Goal: Find specific page/section: Find specific page/section

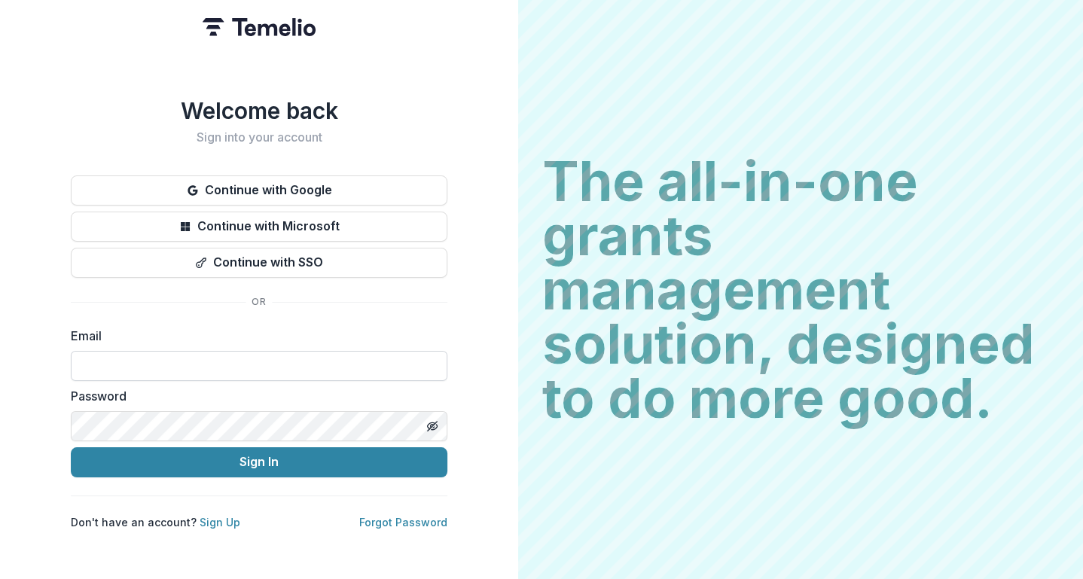
click at [224, 354] on input at bounding box center [259, 366] width 377 height 30
type input "**********"
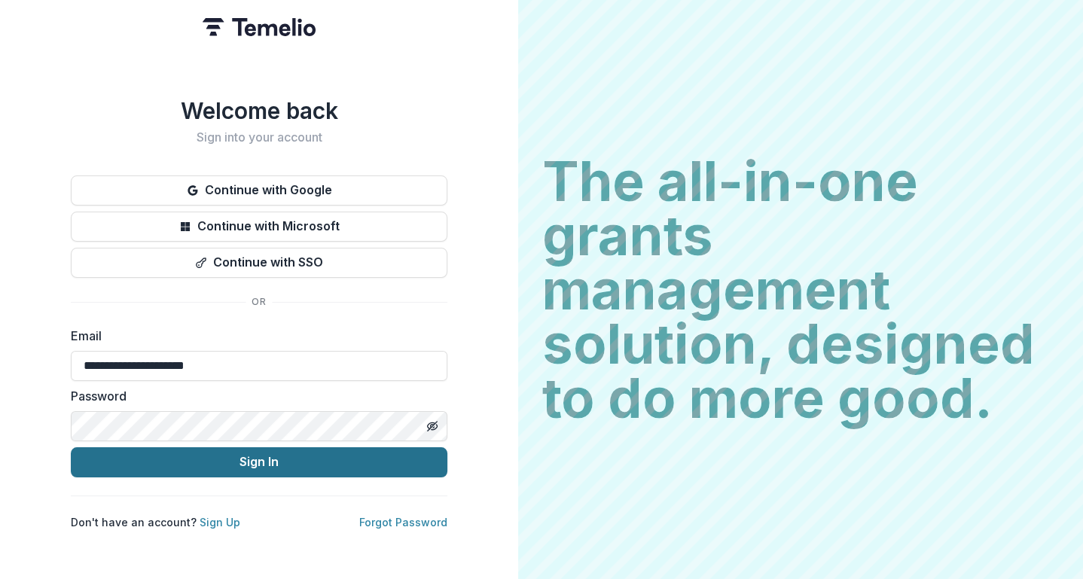
click at [224, 453] on button "Sign In" at bounding box center [259, 462] width 377 height 30
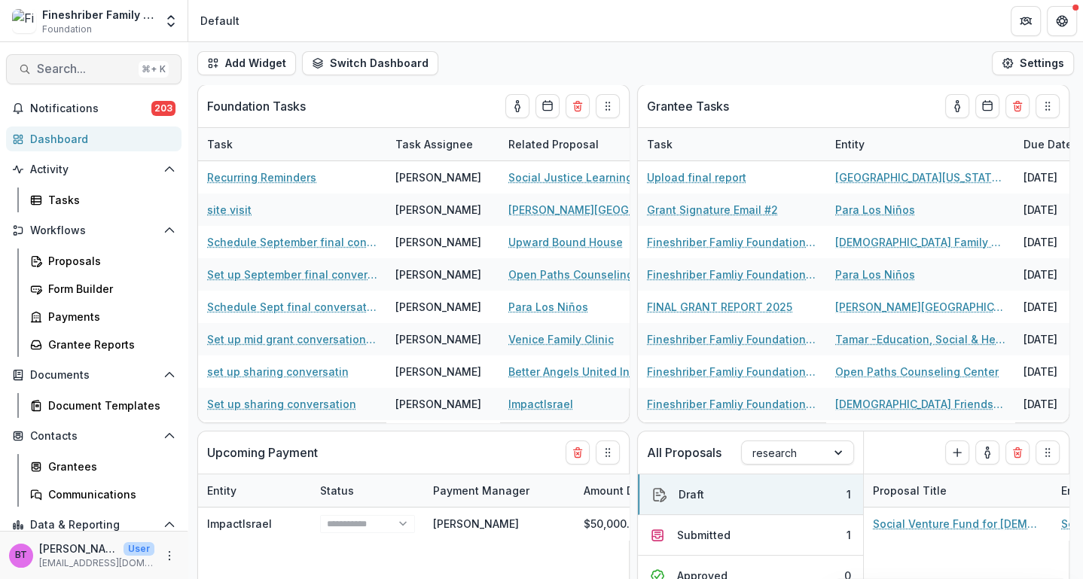
click at [69, 67] on span "Search..." at bounding box center [85, 69] width 96 height 14
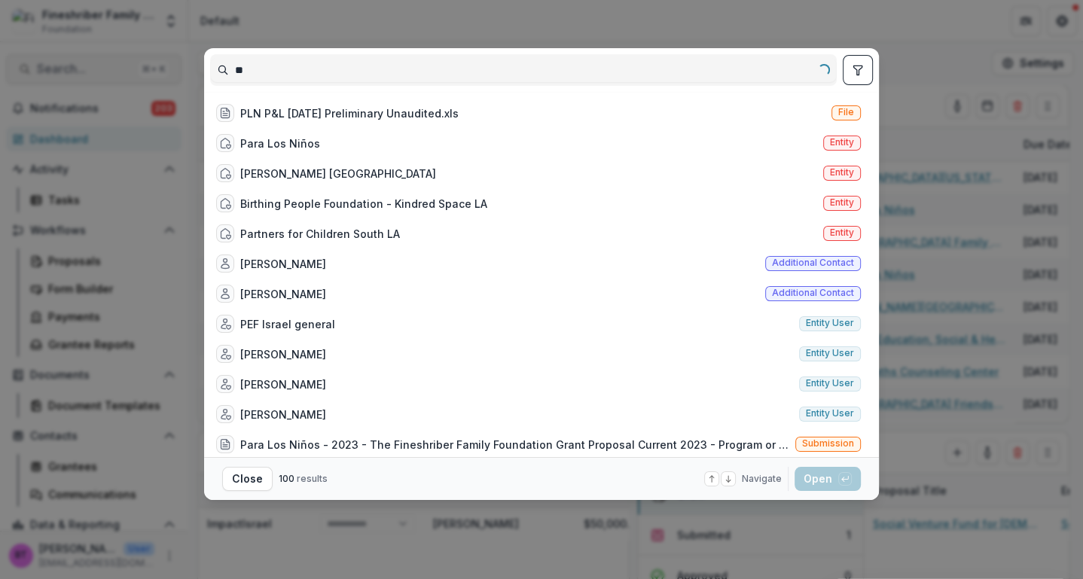
type input "*"
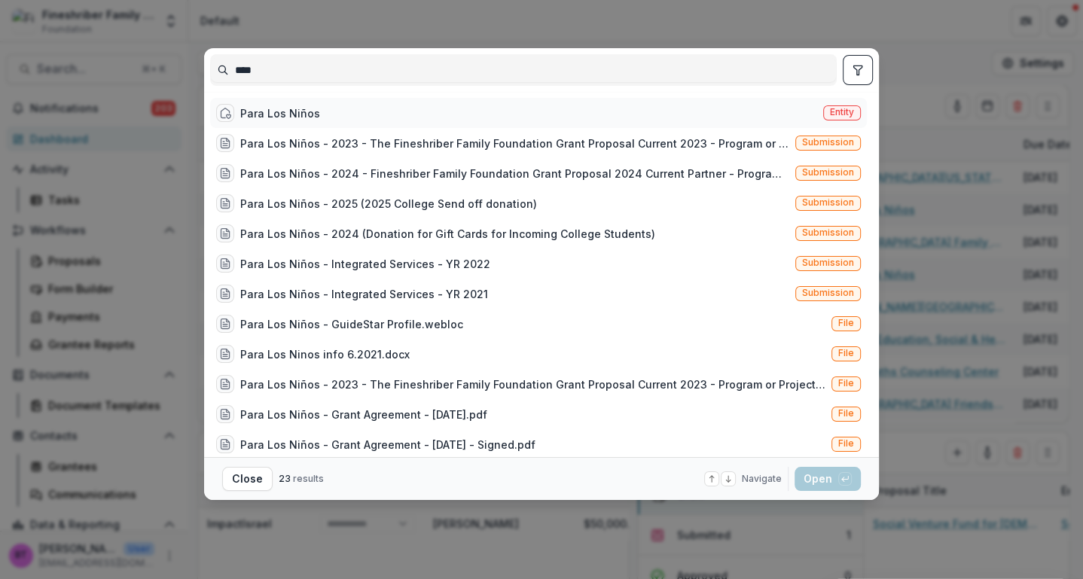
type input "****"
click at [464, 126] on div "Para Los Niños Entity" at bounding box center [538, 113] width 657 height 30
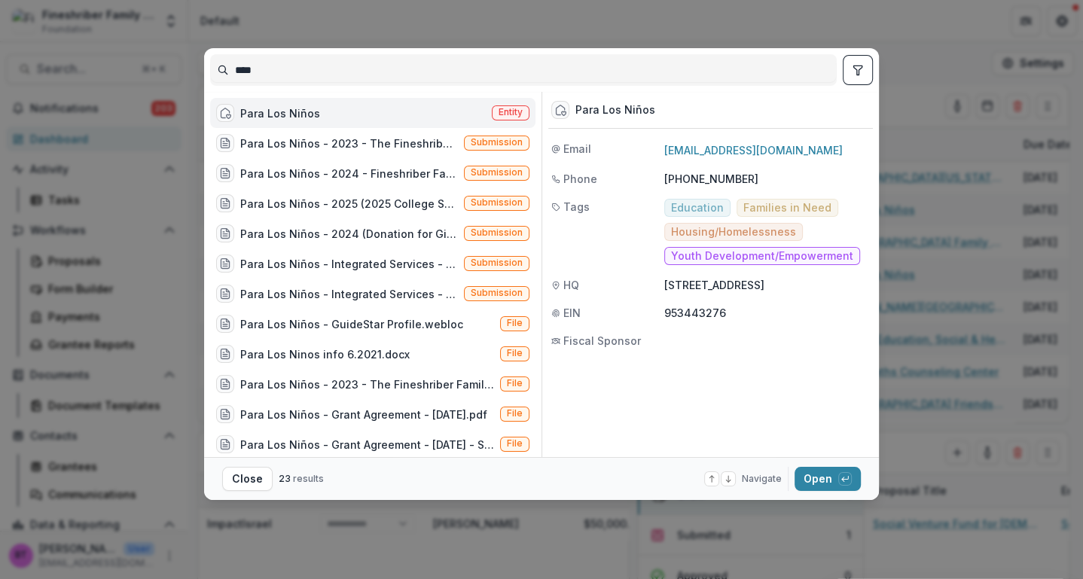
click at [500, 108] on span "Entity" at bounding box center [511, 112] width 24 height 11
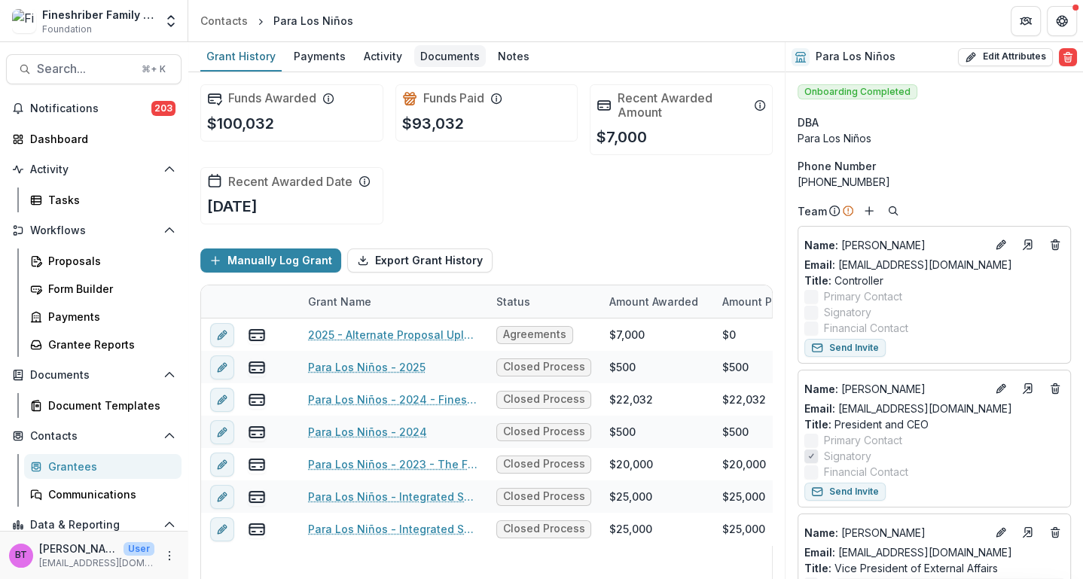
click at [447, 54] on div "Documents" at bounding box center [450, 56] width 72 height 22
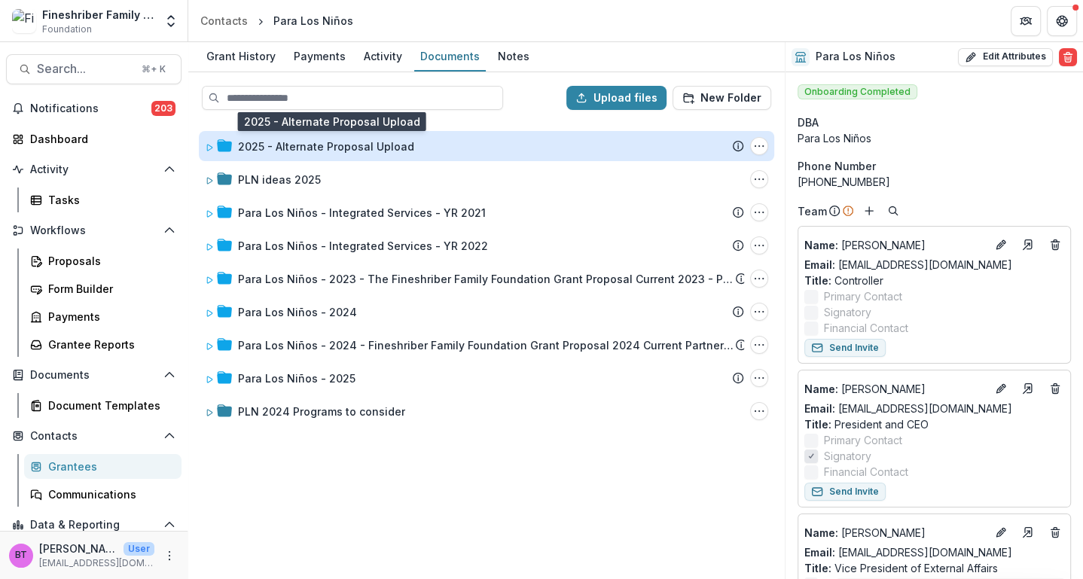
click at [250, 147] on div "2025 - Alternate Proposal Upload" at bounding box center [326, 147] width 176 height 16
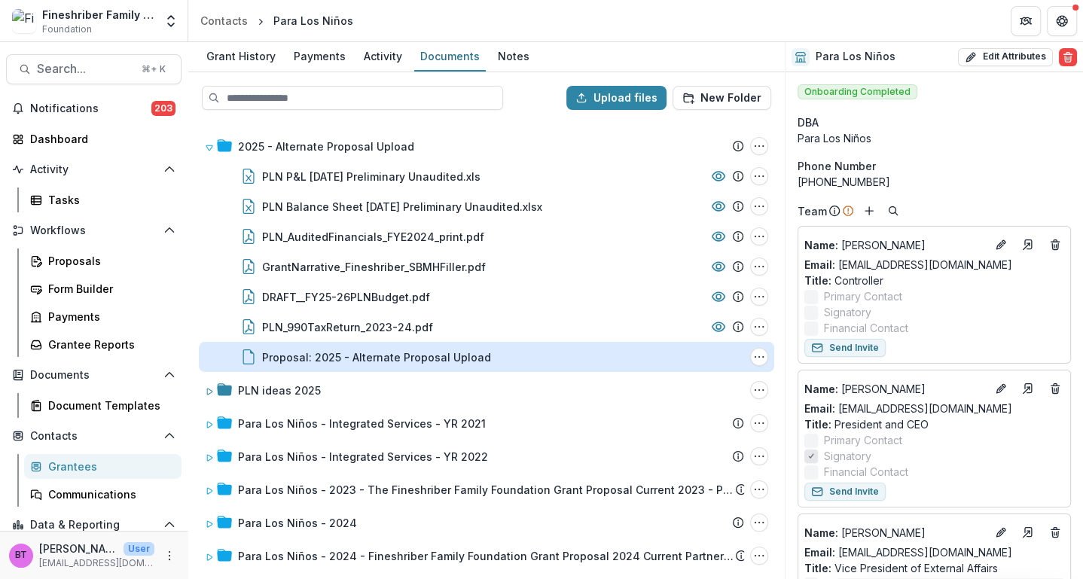
scroll to position [66, 0]
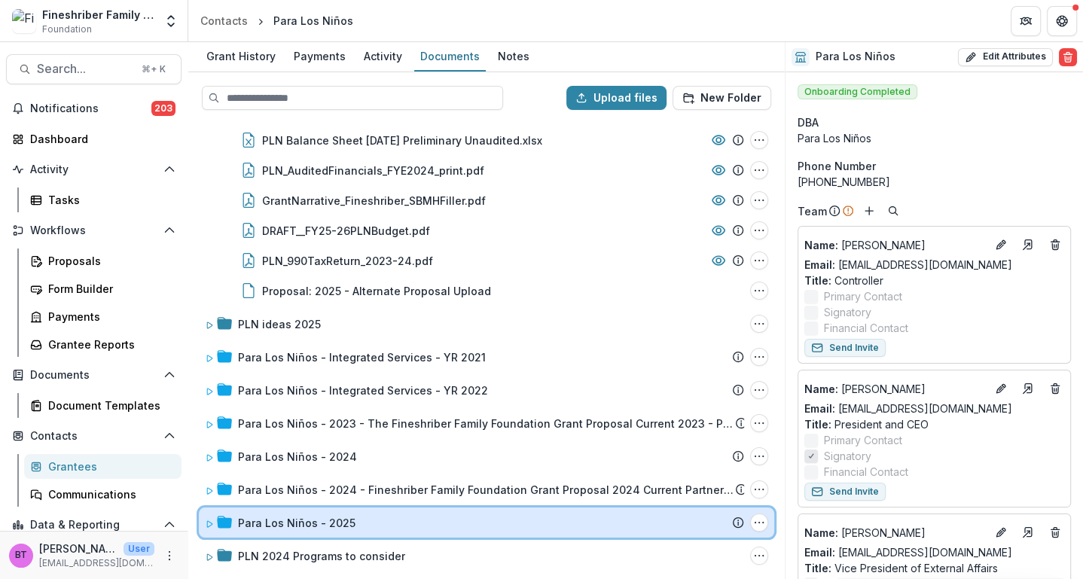
click at [212, 520] on icon at bounding box center [209, 524] width 9 height 9
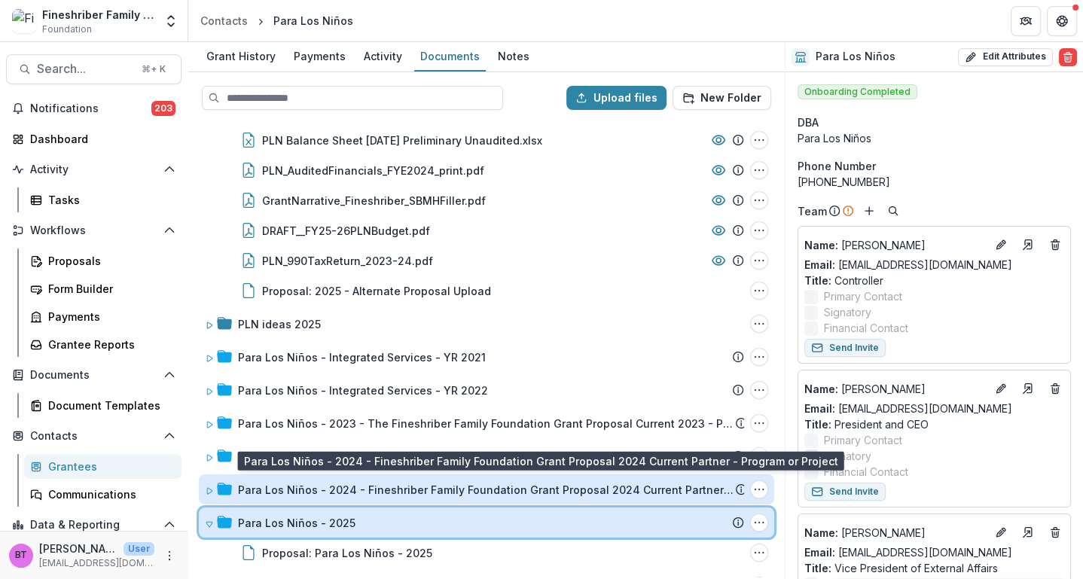
scroll to position [96, 0]
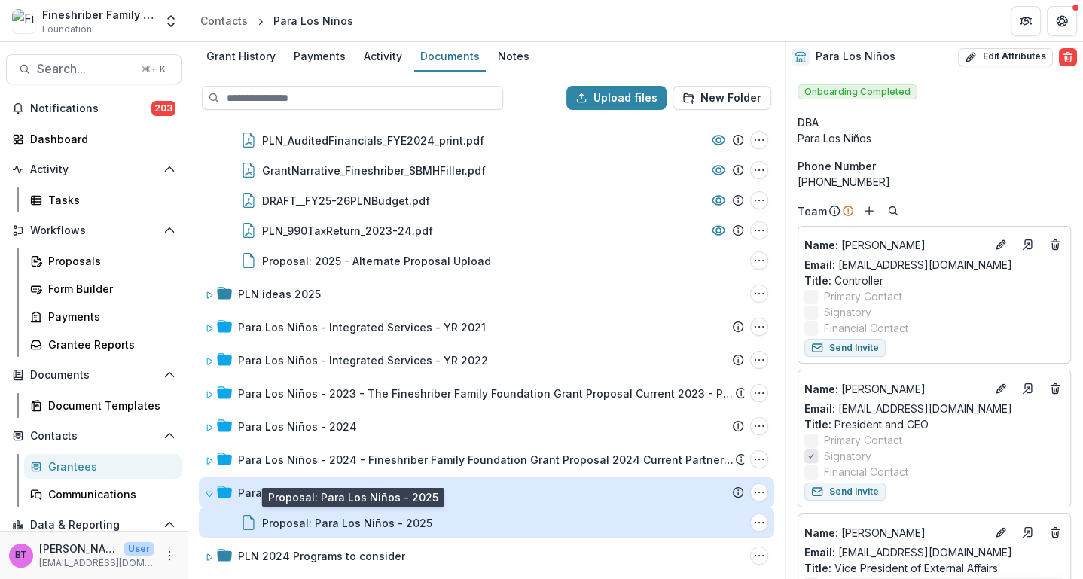
click at [291, 519] on div "Proposal: Para Los Niños - 2025" at bounding box center [347, 523] width 170 height 16
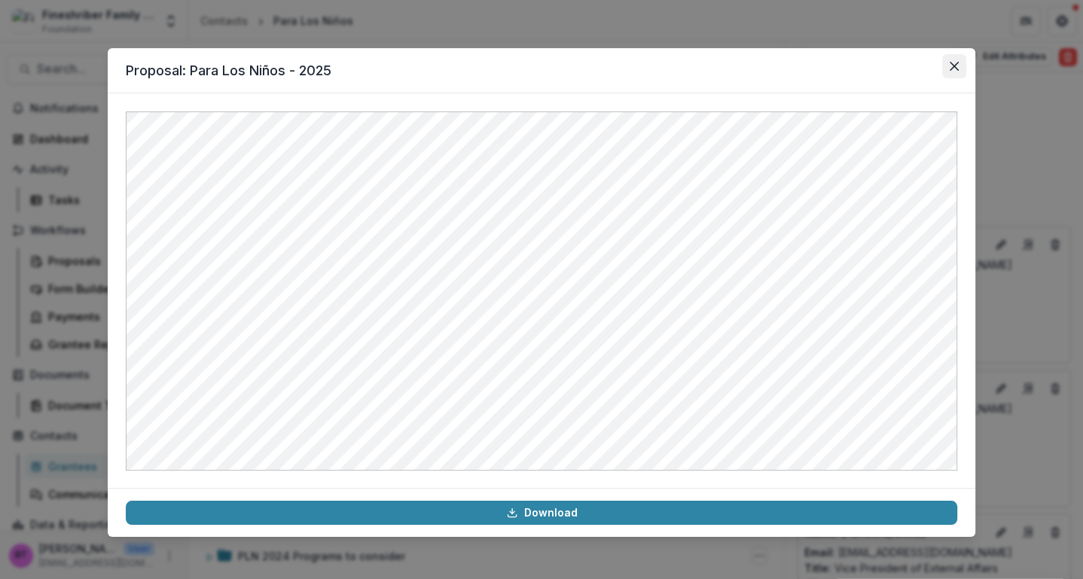
click at [952, 65] on icon "Close" at bounding box center [954, 66] width 9 height 9
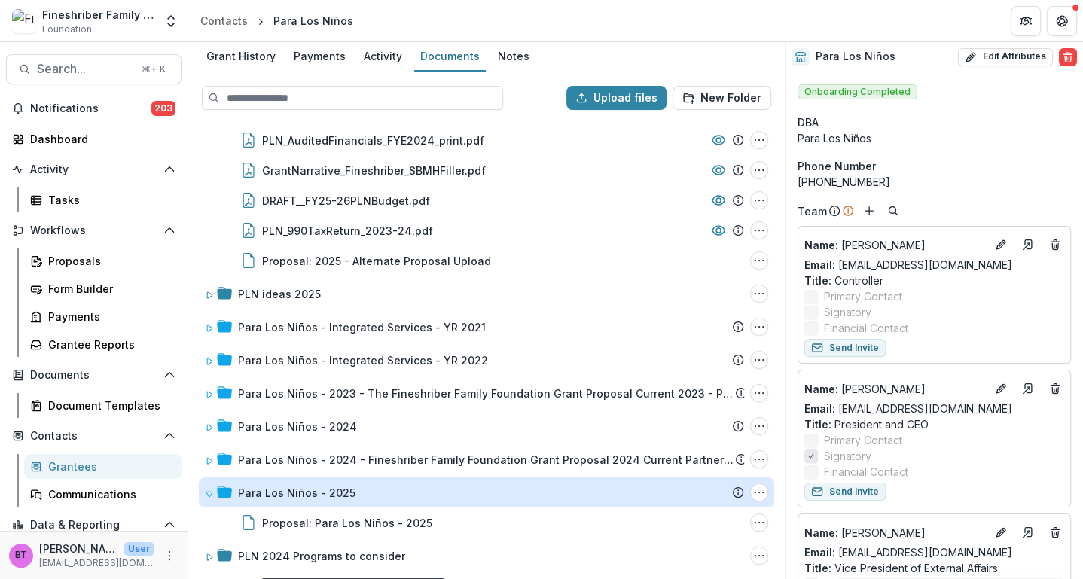
scroll to position [0, 0]
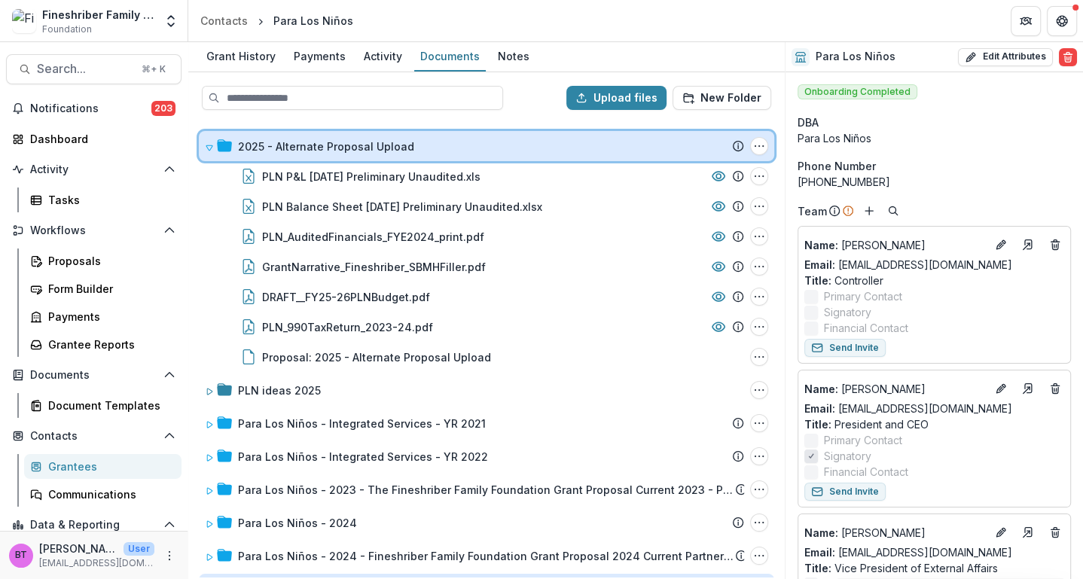
click at [205, 144] on icon at bounding box center [209, 147] width 9 height 9
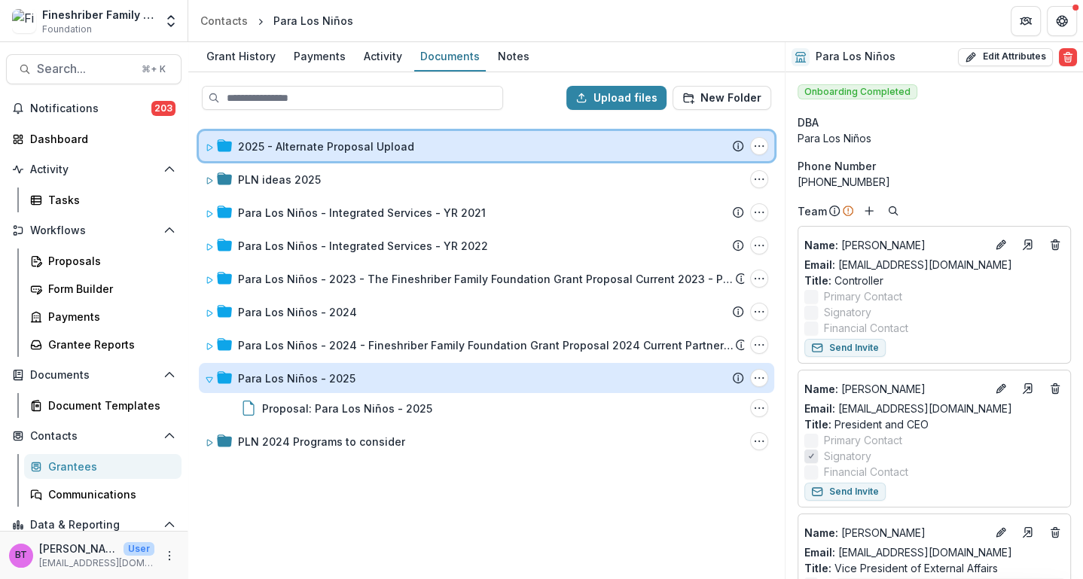
click at [205, 146] on icon at bounding box center [209, 147] width 9 height 9
